Goal: Information Seeking & Learning: Understand process/instructions

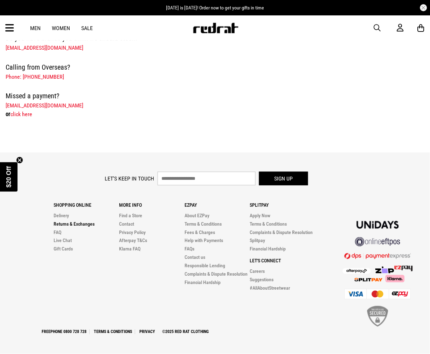
click at [85, 223] on link "Returns & Exchanges" at bounding box center [74, 224] width 41 height 6
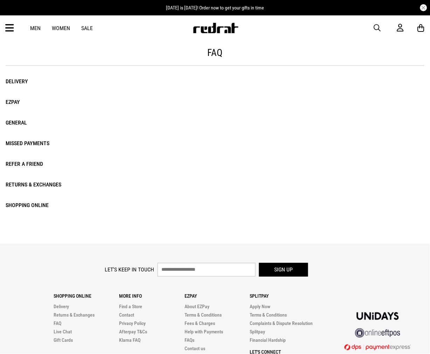
click at [26, 187] on li "Returns & Exchanges" at bounding box center [43, 185] width 75 height 10
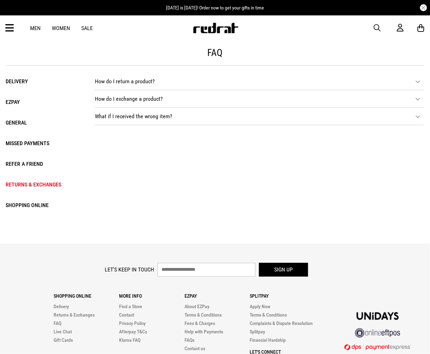
click at [135, 83] on li "How do I return a product? If you have placed an order through our website or v…" at bounding box center [259, 82] width 329 height 18
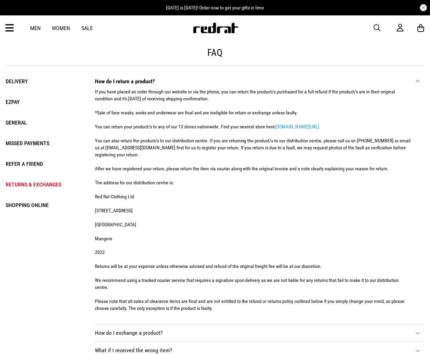
click at [158, 327] on li "How do I exchange a product? If you have placed an order through our website or…" at bounding box center [259, 334] width 329 height 18
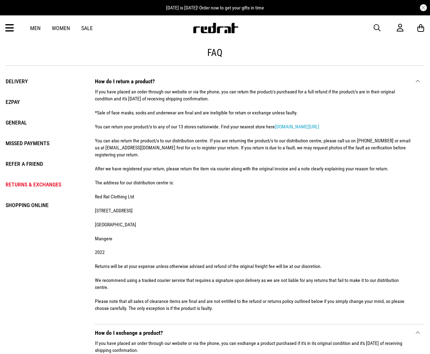
drag, startPoint x: 221, startPoint y: 93, endPoint x: 231, endPoint y: 102, distance: 13.6
click at [231, 102] on div "If you have placed an order through our website or via the phone, you can retur…" at bounding box center [254, 202] width 319 height 235
